Goal: Navigation & Orientation: Find specific page/section

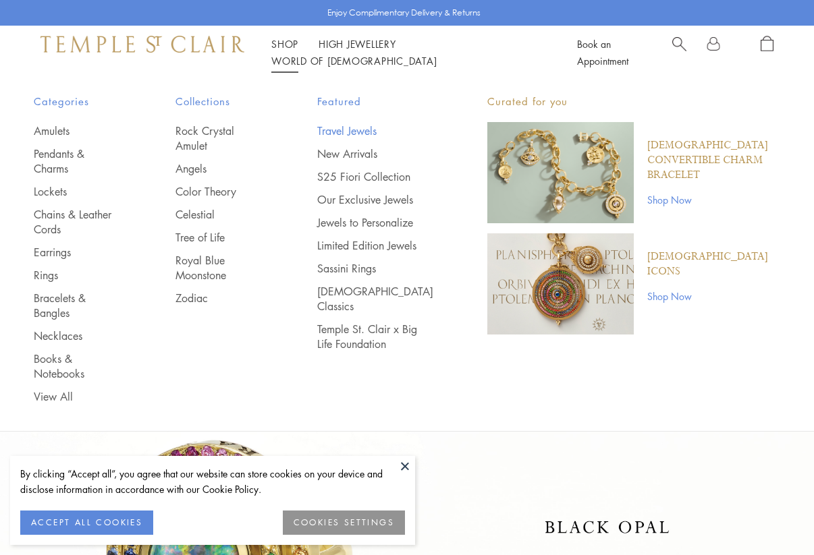
click at [359, 129] on link "Travel Jewels" at bounding box center [375, 130] width 116 height 15
click at [341, 253] on link "Limited Edition Jewels" at bounding box center [375, 245] width 116 height 15
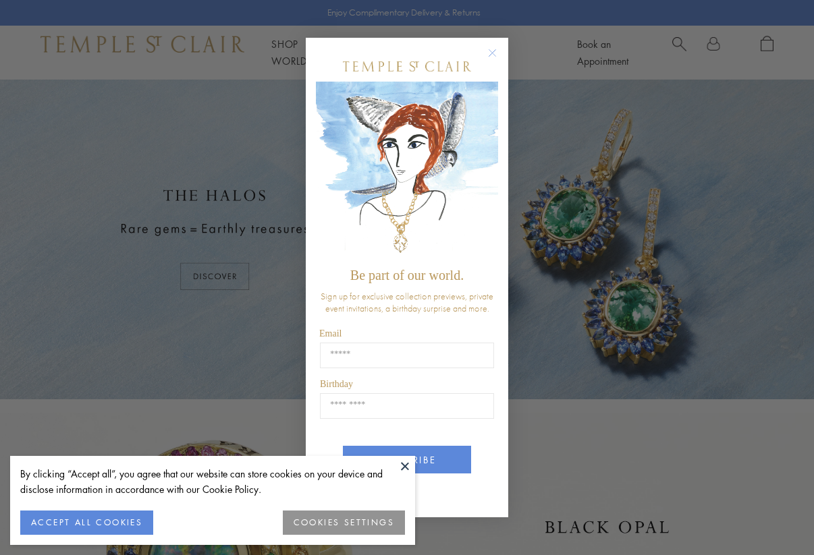
click at [267, 238] on div "Close dialog Be part of our world. Sign up for exclusive collection previews, p…" at bounding box center [407, 277] width 814 height 555
click at [491, 43] on form "Be part of our world. Sign up for exclusive collection previews, private event …" at bounding box center [407, 278] width 202 height 480
click at [491, 53] on circle "Close dialog" at bounding box center [492, 53] width 16 height 16
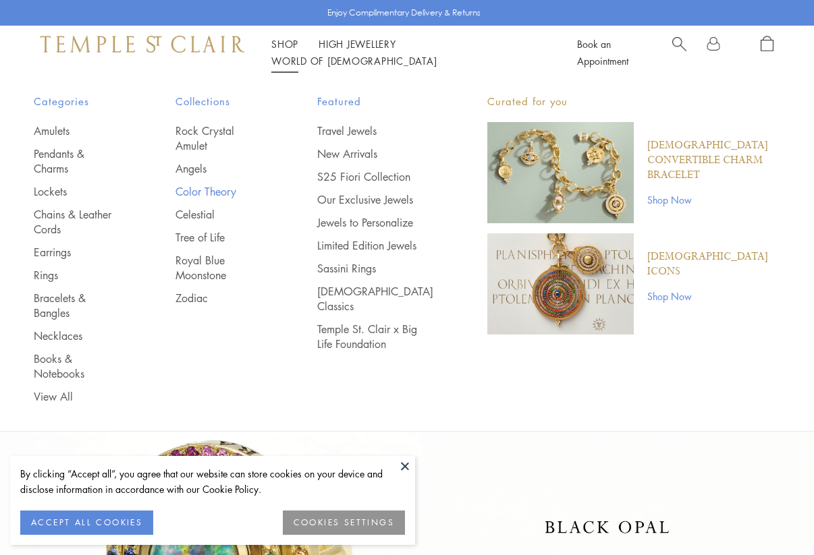
click at [237, 184] on link "Color Theory" at bounding box center [219, 191] width 88 height 15
